Goal: Navigation & Orientation: Find specific page/section

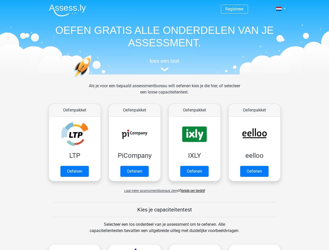
click at [280, 9] on span at bounding box center [279, 9] width 5 height 4
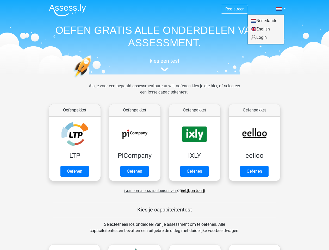
click at [149, 191] on span "Laat meer assessmentbureaus zien" at bounding box center [150, 191] width 53 height 4
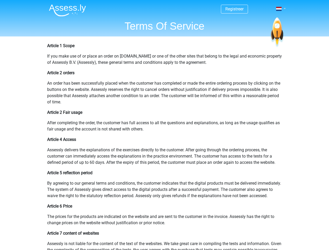
click at [280, 9] on span at bounding box center [279, 9] width 5 height 4
